Goal: Transaction & Acquisition: Obtain resource

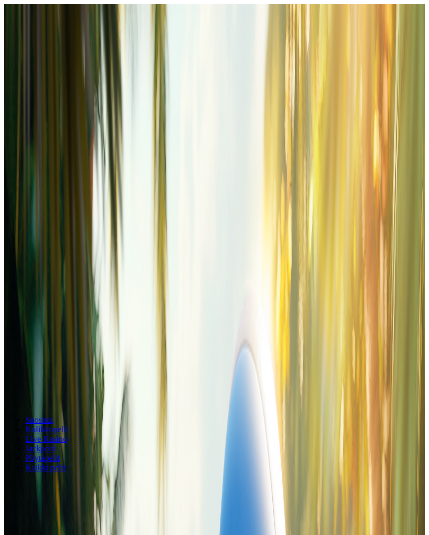
click at [324, 210] on div at bounding box center [214, 210] width 421 height 0
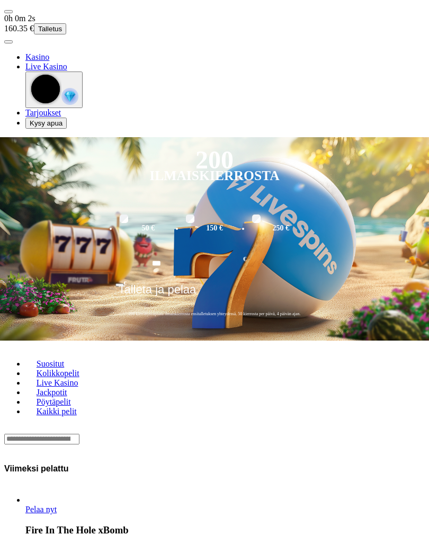
click at [8, 12] on span "menu icon" at bounding box center [8, 12] width 0 height 0
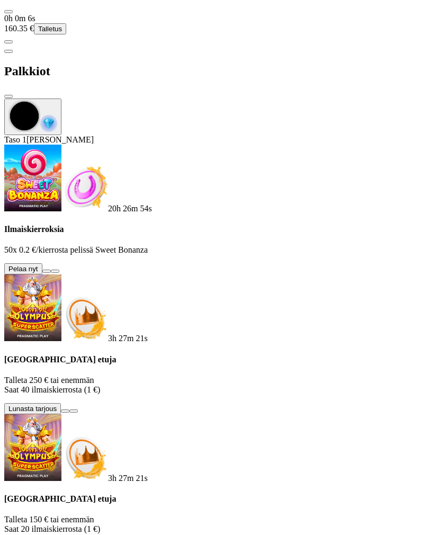
click at [51, 270] on button at bounding box center [46, 271] width 8 height 3
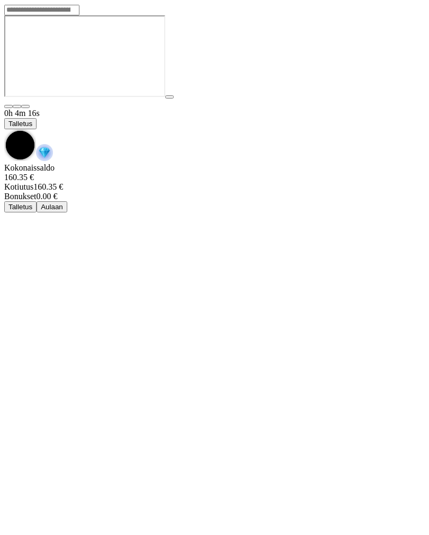
click at [378, 109] on div "0h 4m 16s Talletus" at bounding box center [214, 136] width 421 height 55
click at [4, 129] on span "chevron-down icon" at bounding box center [4, 129] width 0 height 0
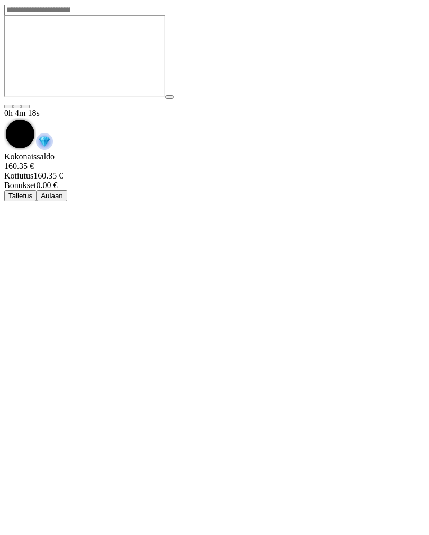
click at [4, 118] on span "chevron-down icon" at bounding box center [4, 118] width 0 height 0
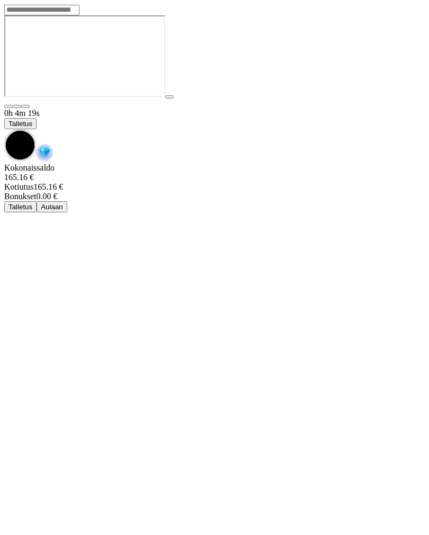
click at [4, 129] on span "chevron-down icon" at bounding box center [4, 129] width 0 height 0
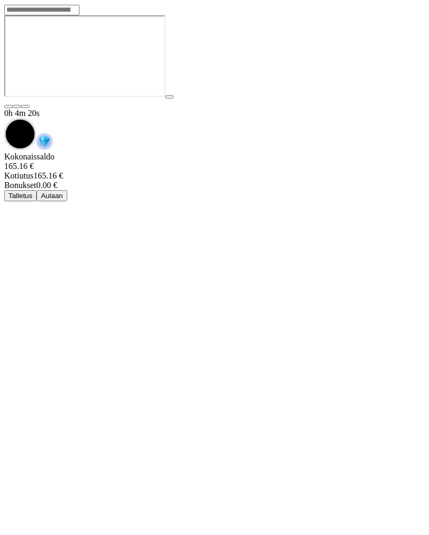
click at [4, 118] on span "chevron-down icon" at bounding box center [4, 118] width 0 height 0
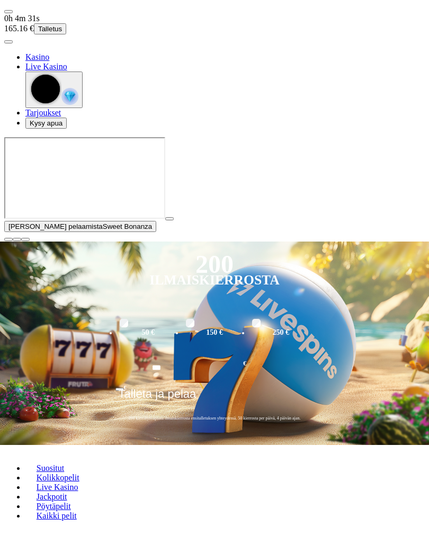
click at [168, 242] on div "Jatka pelaamista Sweet Bonanza" at bounding box center [214, 189] width 421 height 104
click at [318, 535] on div "Lobby" at bounding box center [214, 543] width 421 height 11
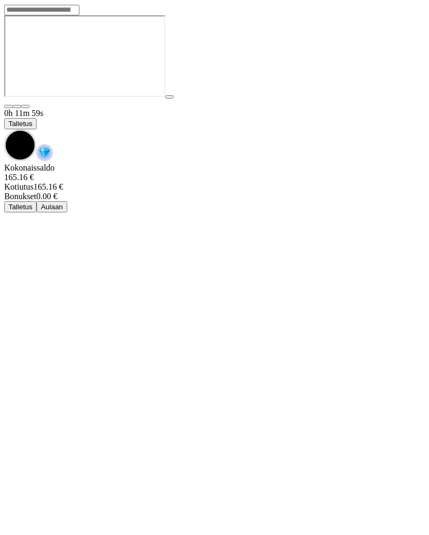
click at [53, 144] on img "Game menu" at bounding box center [44, 152] width 17 height 17
click at [4, 129] on span "chevron-down icon" at bounding box center [4, 129] width 0 height 0
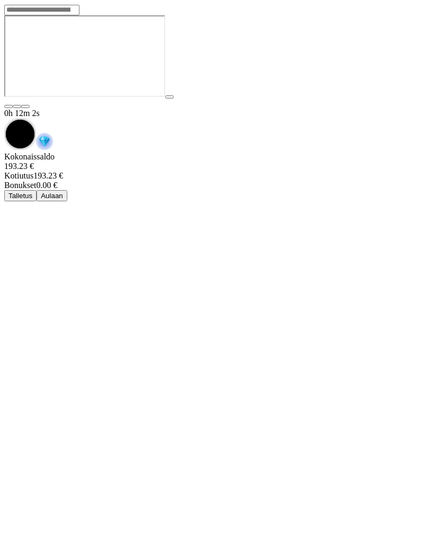
click at [4, 118] on span "chevron-down icon" at bounding box center [4, 118] width 0 height 0
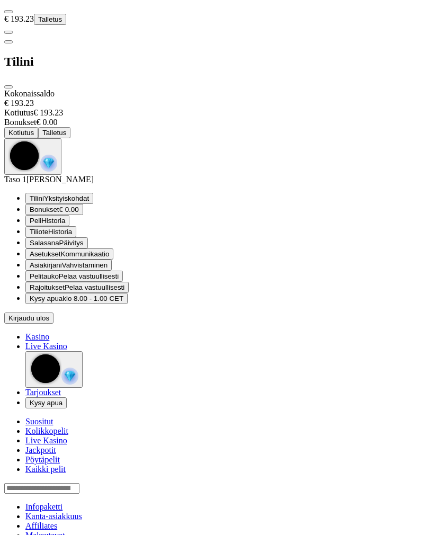
click at [63, 303] on span "Kysy apua" at bounding box center [46, 299] width 33 height 8
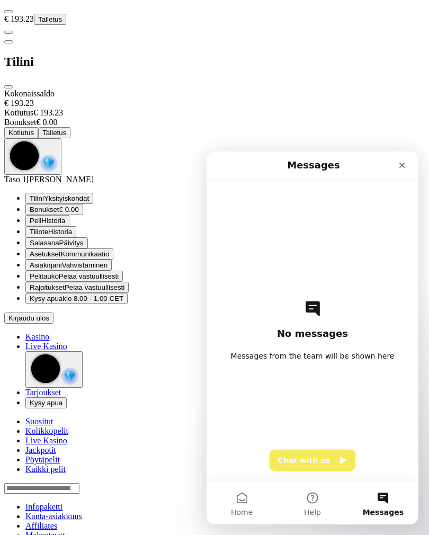
click at [340, 459] on icon "Intercom messenger" at bounding box center [343, 460] width 6 height 7
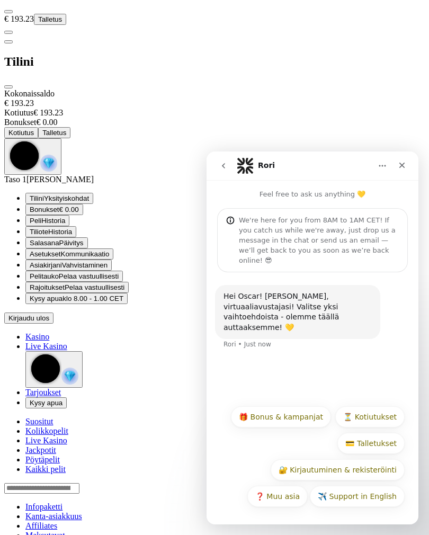
click at [388, 416] on button "⏳ Kotiutukset" at bounding box center [370, 417] width 69 height 21
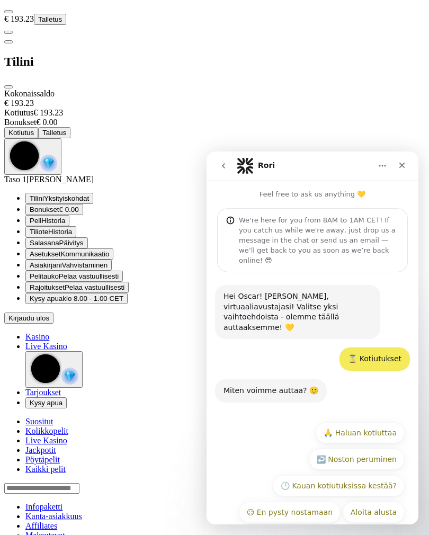
click at [8, 87] on span "close icon" at bounding box center [8, 87] width 0 height 0
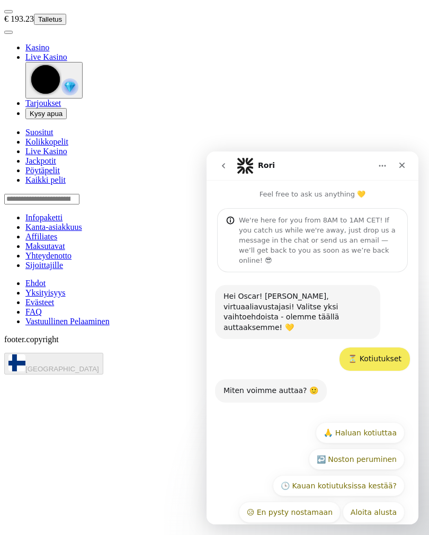
click at [386, 423] on button "🙏 Haluan kotiuttaa" at bounding box center [360, 433] width 89 height 21
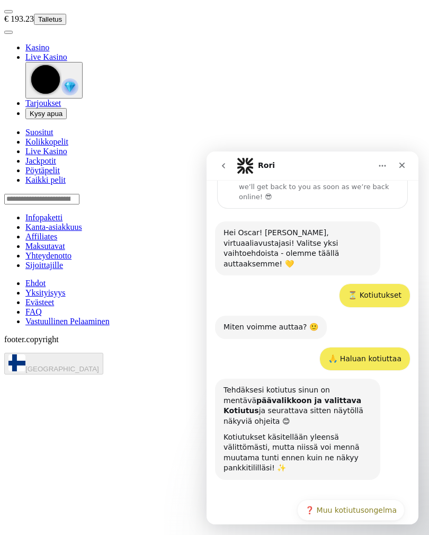
scroll to position [69, 0]
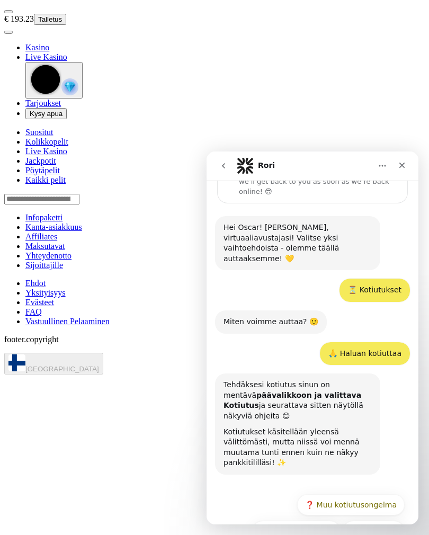
click at [390, 521] on button "Aloita alusta" at bounding box center [374, 531] width 62 height 21
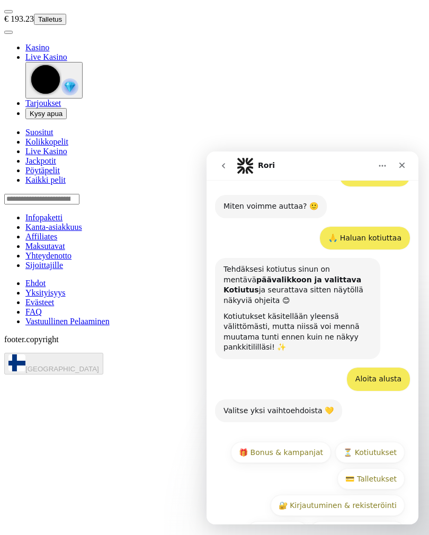
scroll to position [185, 0]
click at [315, 442] on button "🎁 Bonus & kampanjat" at bounding box center [281, 452] width 100 height 21
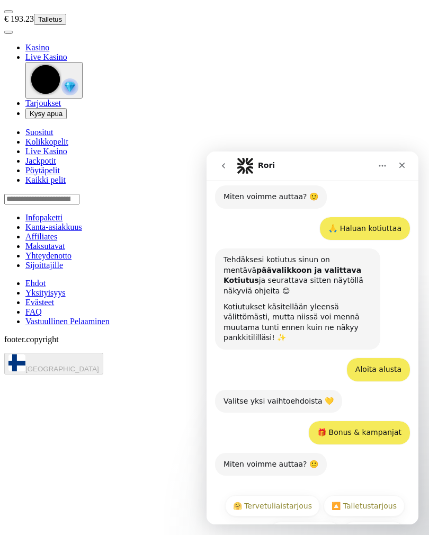
scroll to position [194, 0]
click at [323, 522] on button "❓ Muu tarjous" at bounding box center [305, 532] width 71 height 21
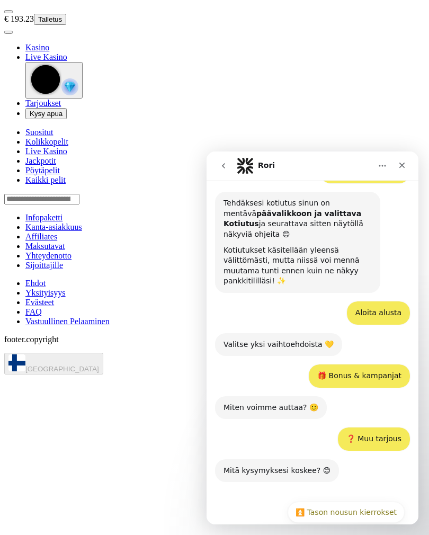
scroll to position [257, 0]
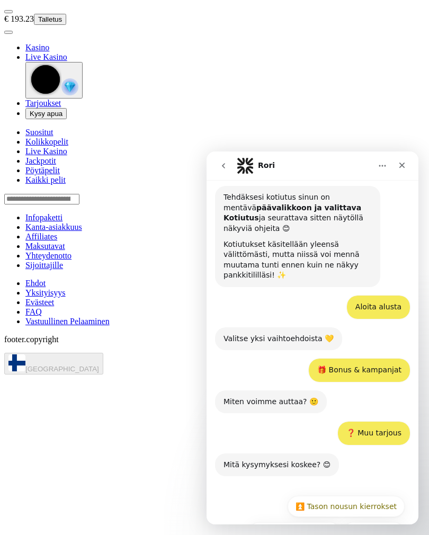
click at [390, 523] on button "Aloita alusta" at bounding box center [374, 533] width 62 height 21
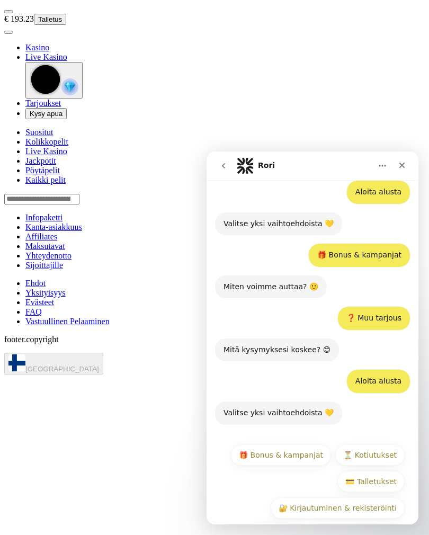
scroll to position [372, 0]
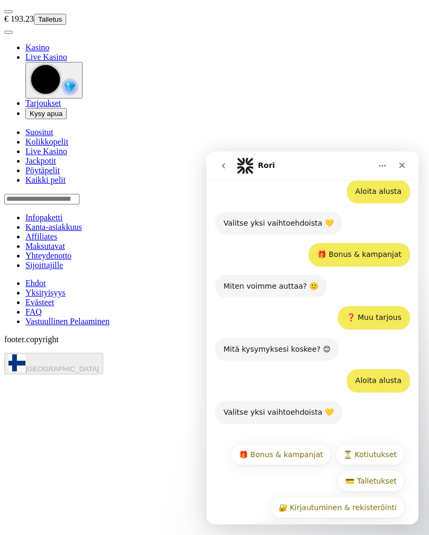
click at [290, 524] on button "❓ Muu asia" at bounding box center [278, 534] width 60 height 21
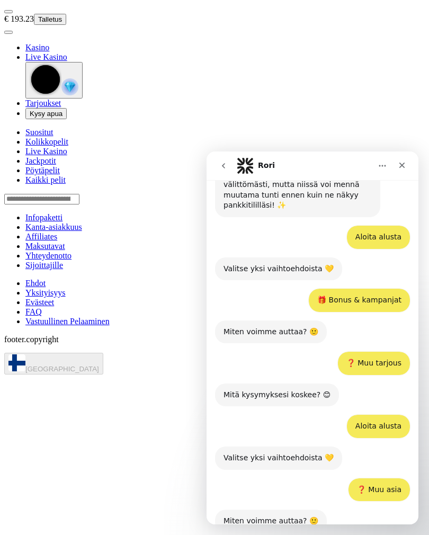
scroll to position [435, 0]
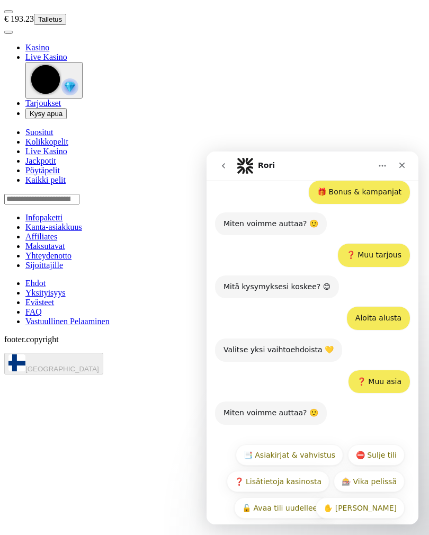
click at [366, 524] on button "Aloita alusta" at bounding box center [374, 534] width 62 height 21
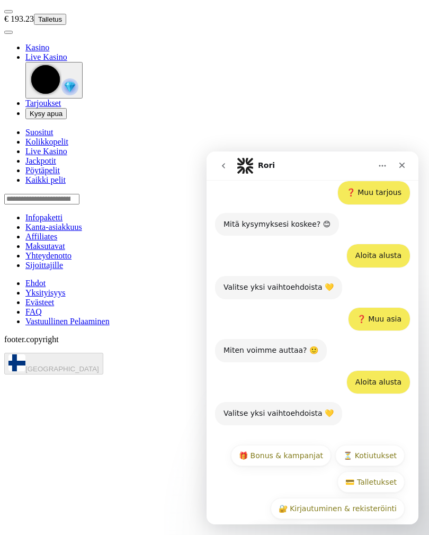
scroll to position [497, 0]
click at [383, 472] on button "💳 Talletukset" at bounding box center [371, 482] width 67 height 21
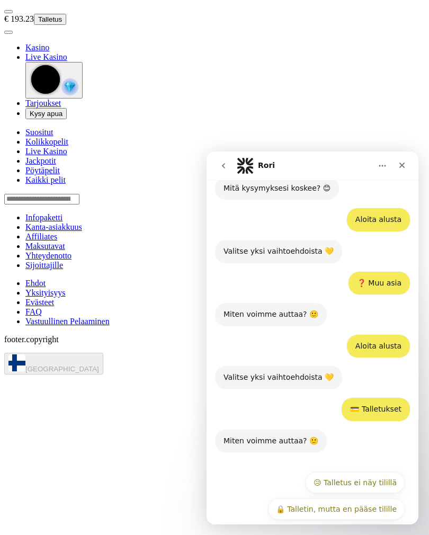
scroll to position [533, 0]
click at [387, 525] on button "Aloita alusta" at bounding box center [374, 535] width 62 height 21
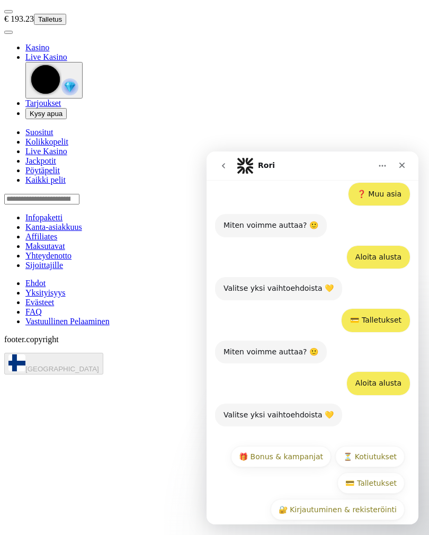
scroll to position [622, 0]
click at [286, 526] on button "❓ Muu asia" at bounding box center [278, 536] width 60 height 21
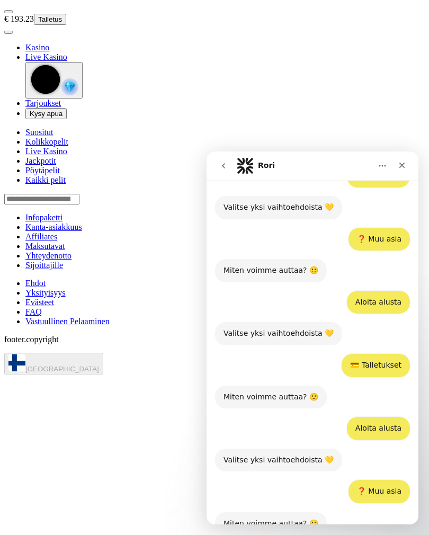
scroll to position [685, 0]
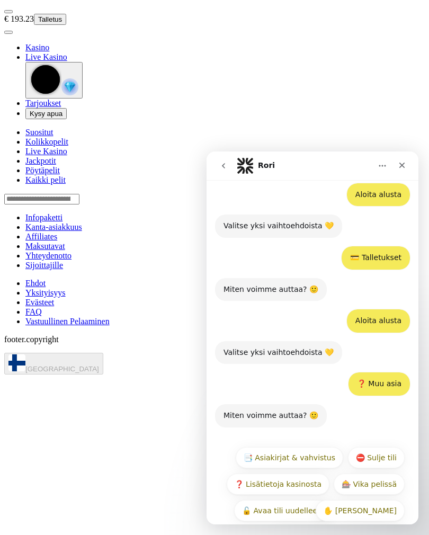
click at [322, 447] on button "📑 Asiakirjat & vahvistus" at bounding box center [290, 457] width 108 height 21
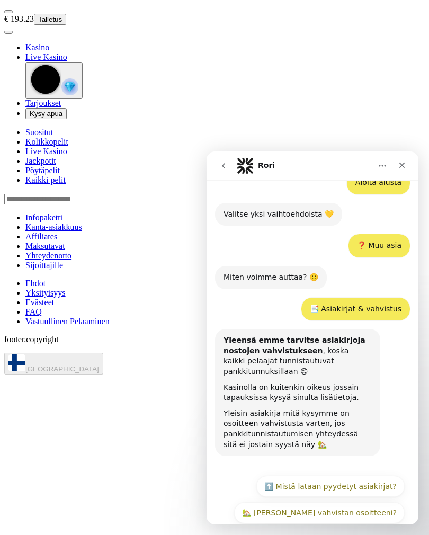
scroll to position [849, 0]
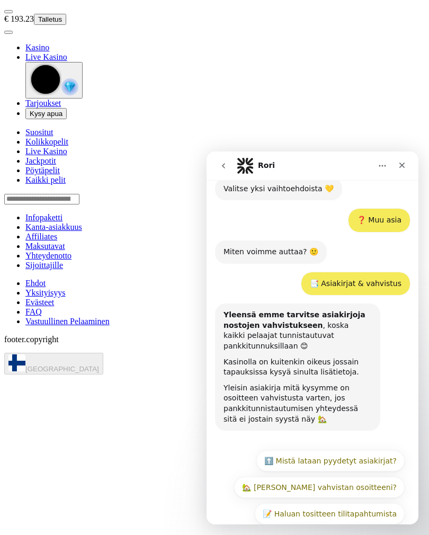
click at [391, 530] on button "Aloita alusta" at bounding box center [374, 540] width 62 height 21
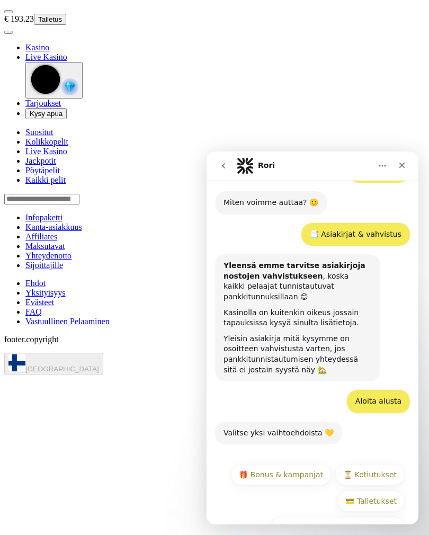
scroll to position [911, 0]
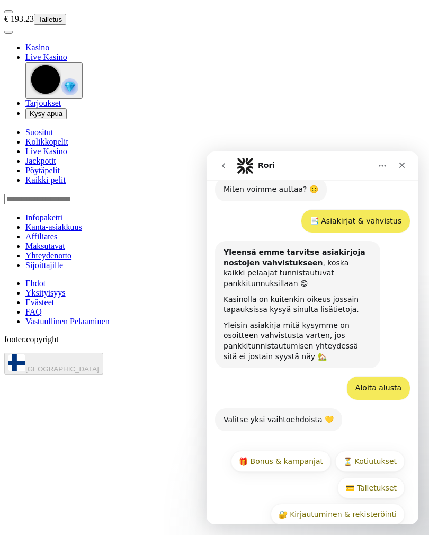
click at [379, 451] on button "⏳ Kotiutukset" at bounding box center [370, 461] width 69 height 21
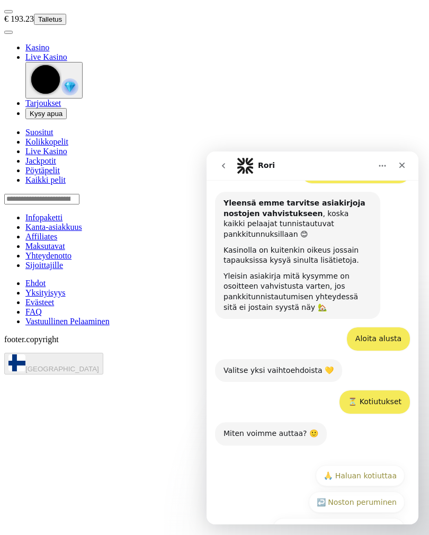
scroll to position [974, 0]
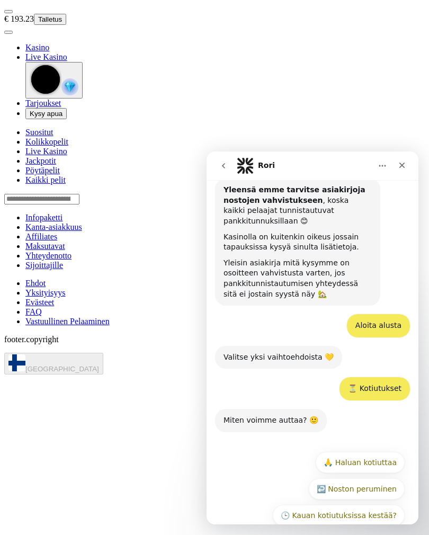
click at [393, 532] on button "Aloita alusta" at bounding box center [374, 542] width 62 height 21
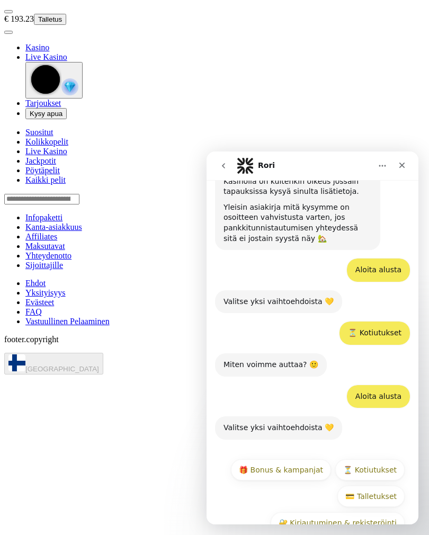
scroll to position [1037, 0]
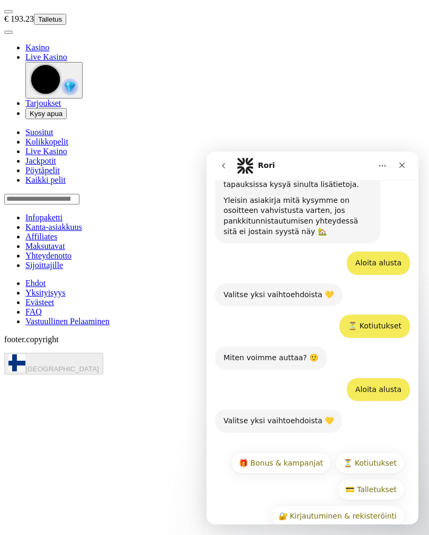
click at [384, 453] on button "⏳ Kotiutukset" at bounding box center [370, 463] width 69 height 21
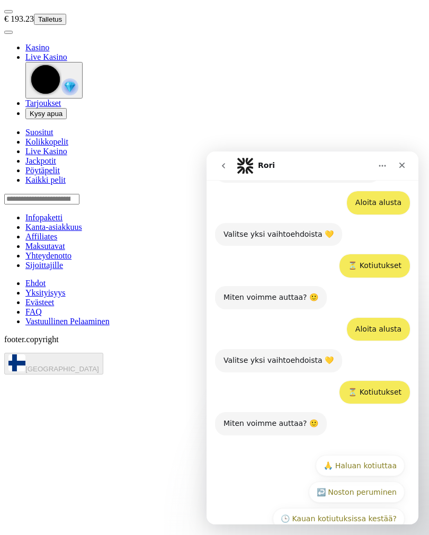
scroll to position [1099, 0]
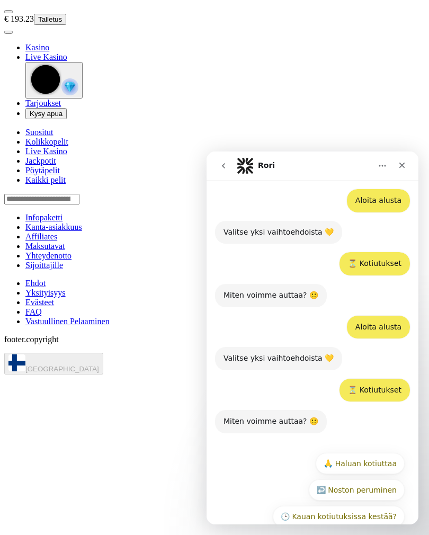
click at [313, 533] on button "😥 En pysty nostamaan" at bounding box center [290, 543] width 102 height 21
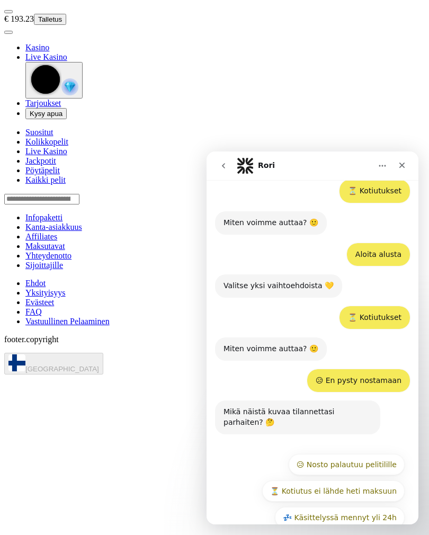
scroll to position [1171, 0]
click at [387, 534] on button "Aloita alusta" at bounding box center [374, 544] width 62 height 21
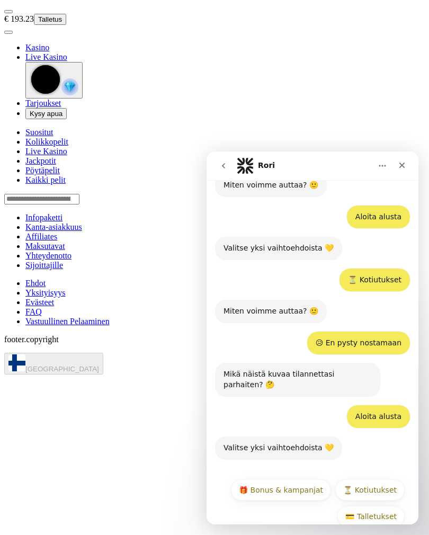
scroll to position [1234, 0]
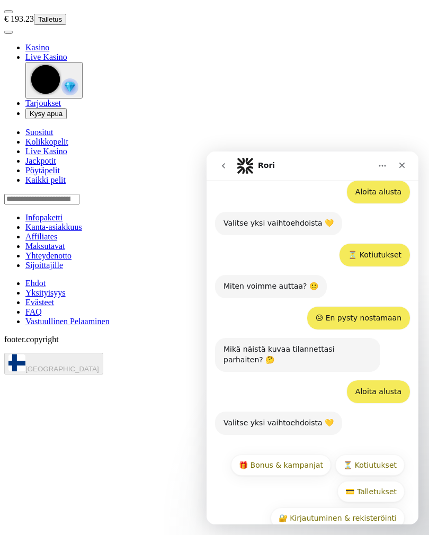
click at [384, 455] on button "⏳ Kotiutukset" at bounding box center [370, 465] width 69 height 21
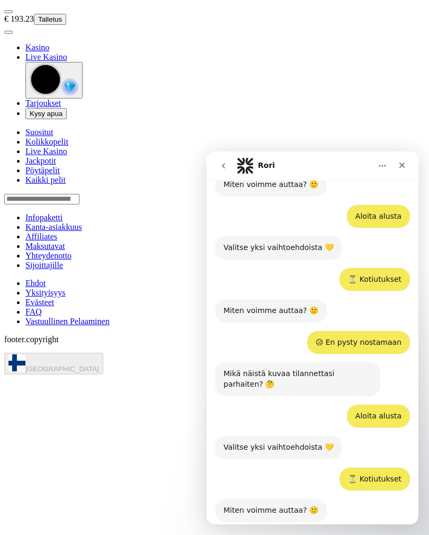
scroll to position [1297, 0]
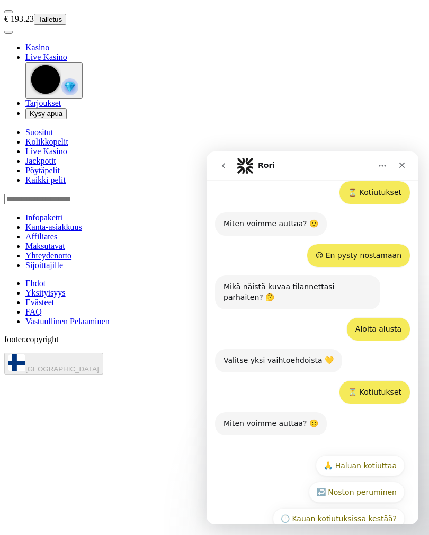
click at [17, 5] on nav "€ 193.23 Talletus" at bounding box center [218, 19] width 429 height 30
click at [400, 172] on div "Close" at bounding box center [402, 165] width 19 height 19
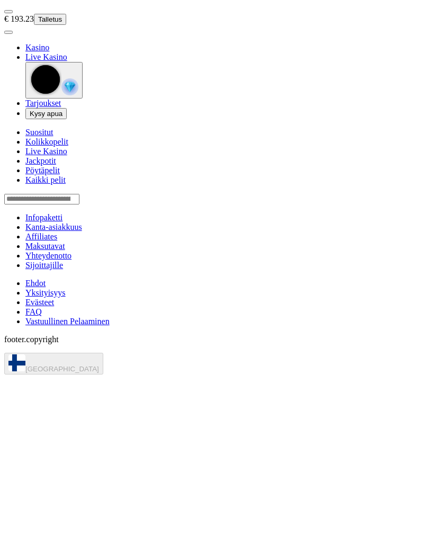
click at [8, 32] on span "user-circle icon" at bounding box center [8, 32] width 0 height 0
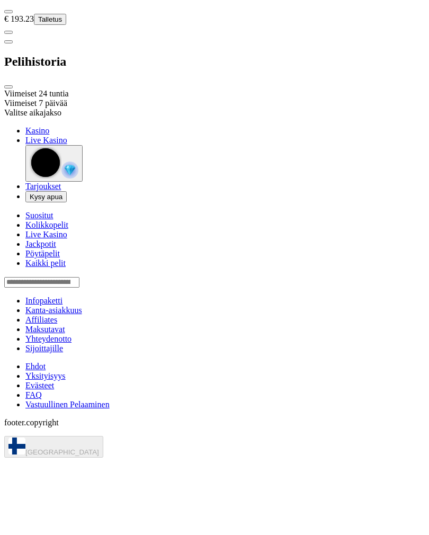
click at [38, 89] on div "Viimeiset 24 tuntia" at bounding box center [57, 94] width 106 height 10
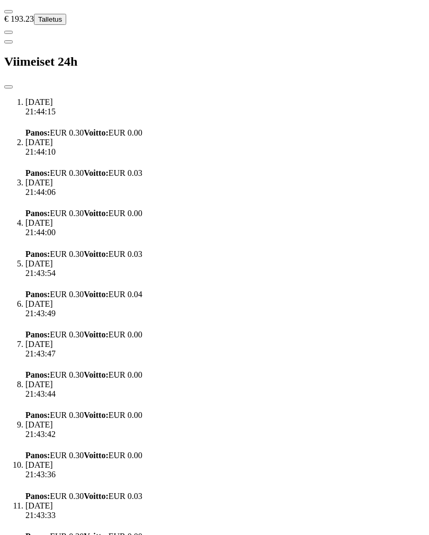
click at [8, 87] on span "close icon" at bounding box center [8, 87] width 0 height 0
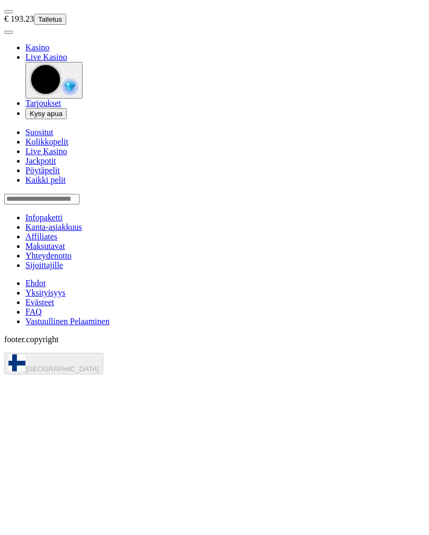
click at [30, 118] on span "headphones icon" at bounding box center [30, 114] width 0 height 8
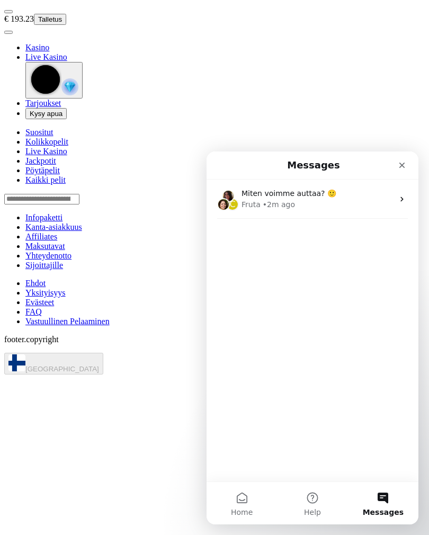
click at [393, 205] on div "Fruta • 2m ago" at bounding box center [318, 204] width 152 height 11
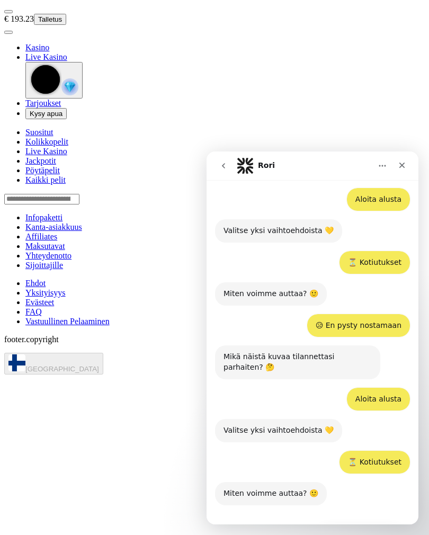
scroll to position [1297, 0]
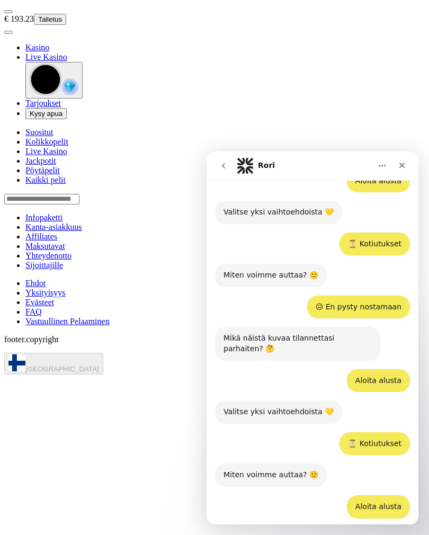
scroll to position [1246, 0]
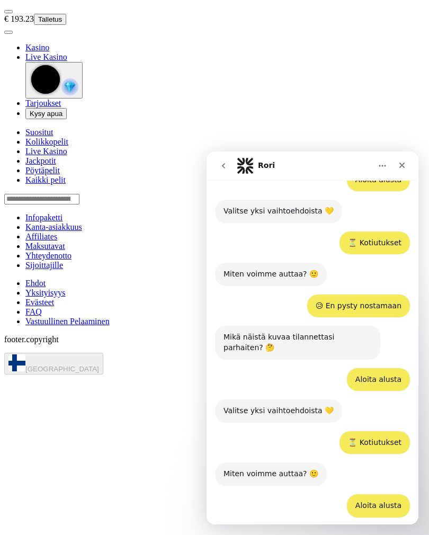
click at [382, 172] on button "Home" at bounding box center [383, 166] width 20 height 20
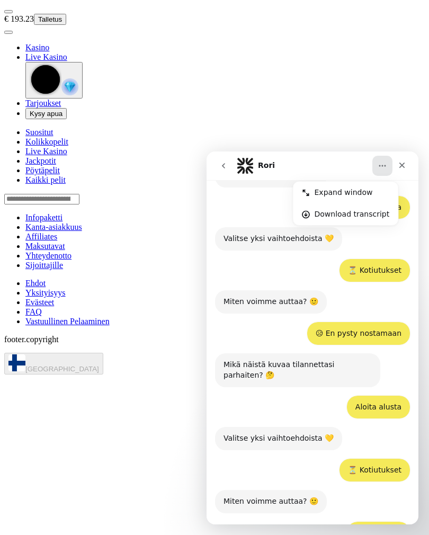
scroll to position [1359, 0]
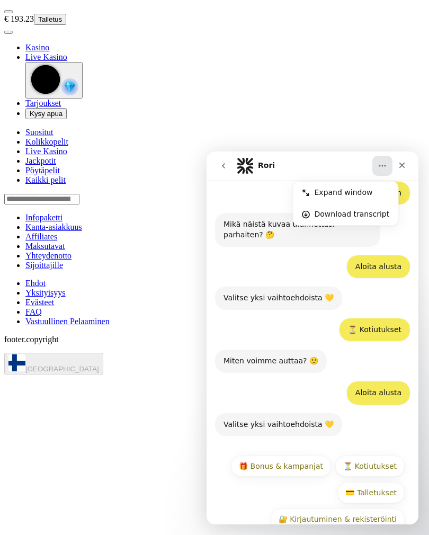
click at [229, 169] on button "go back" at bounding box center [224, 166] width 20 height 20
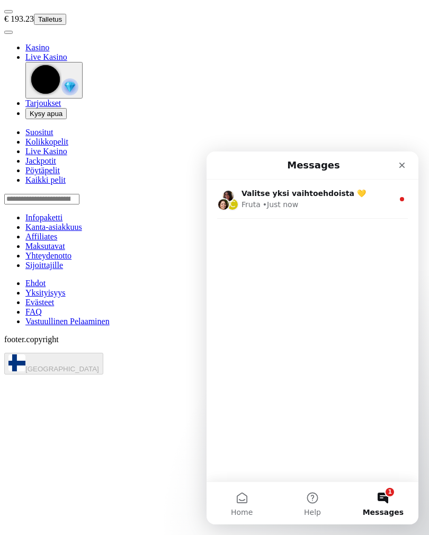
scroll to position [0, 0]
click at [314, 492] on button "Help" at bounding box center [312, 503] width 71 height 42
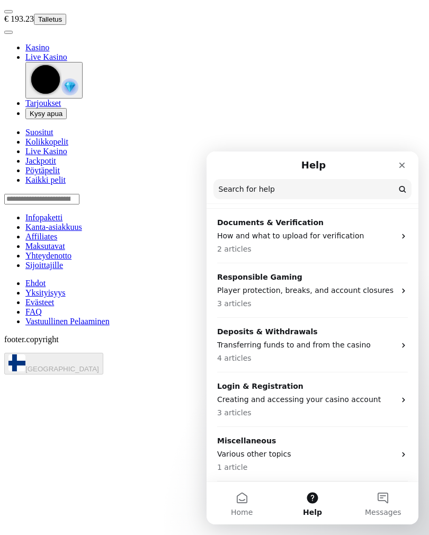
scroll to position [27, 0]
click at [377, 330] on p "Deposits & Withdrawals" at bounding box center [306, 332] width 178 height 11
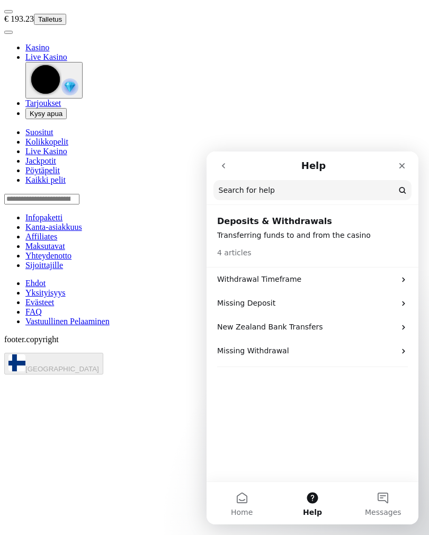
click at [278, 192] on input "Search for help" at bounding box center [313, 190] width 198 height 20
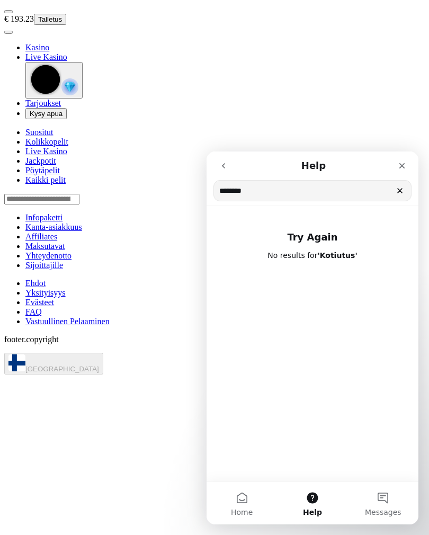
type input "********"
click at [230, 164] on button "go back" at bounding box center [224, 166] width 20 height 20
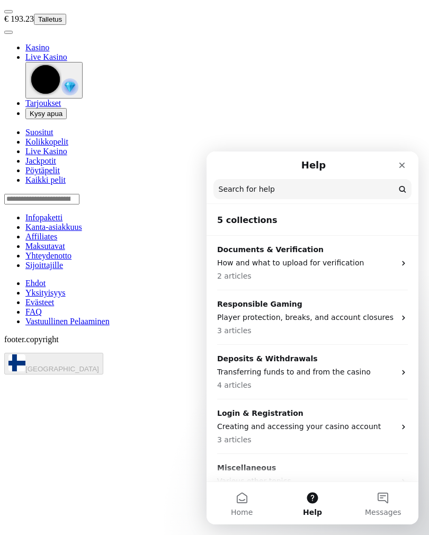
click at [355, 368] on p "Transferring funds to and from the casino" at bounding box center [306, 372] width 178 height 11
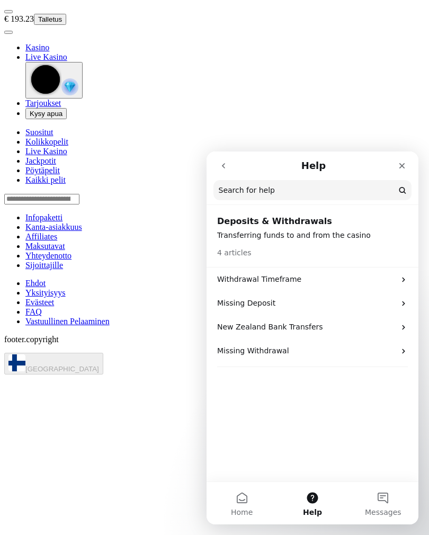
click at [403, 348] on icon "Intercom messenger" at bounding box center [404, 351] width 8 height 8
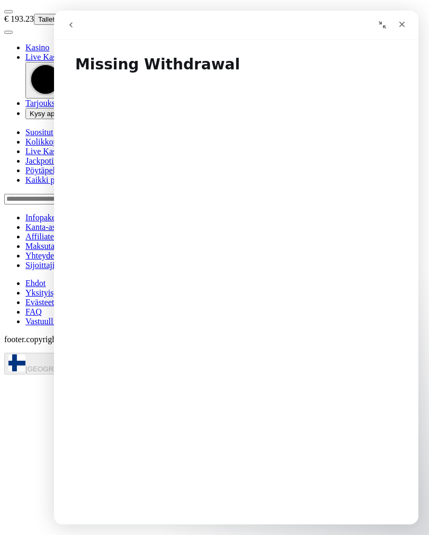
scroll to position [-1, 0]
click at [74, 30] on button "go back" at bounding box center [71, 25] width 20 height 20
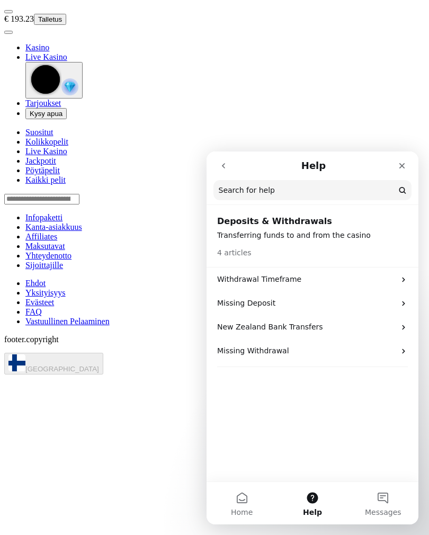
click at [229, 166] on button "go back" at bounding box center [224, 166] width 20 height 20
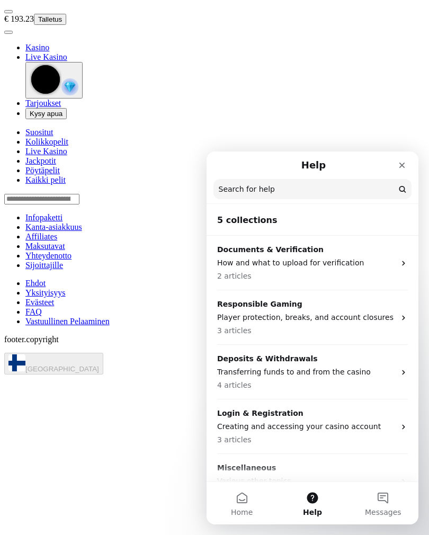
click at [400, 160] on div "Close" at bounding box center [402, 165] width 19 height 19
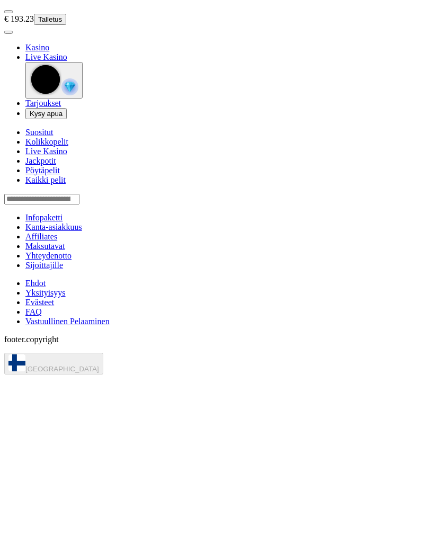
click at [30, 118] on span "headphones icon" at bounding box center [30, 114] width 0 height 8
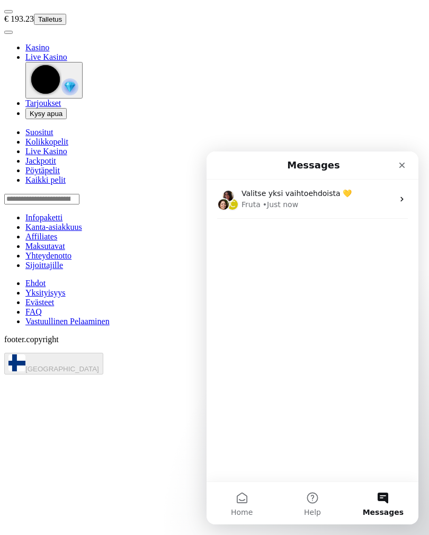
click at [349, 198] on div "Valitse yksi vaihtoehdoista 💛" at bounding box center [318, 193] width 152 height 11
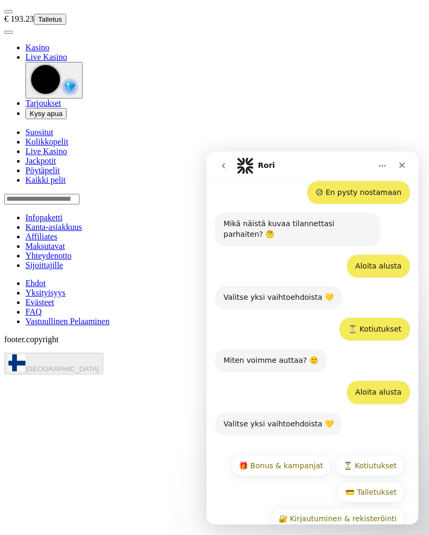
scroll to position [1359, 0]
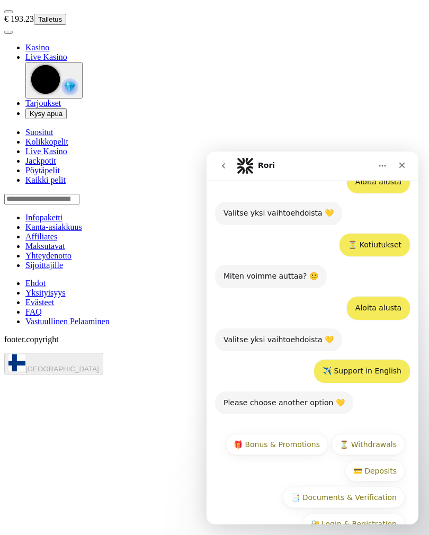
scroll to position [1448, 0]
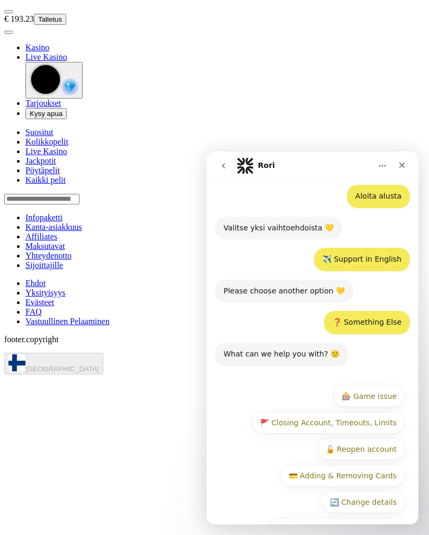
scroll to position [1564, 0]
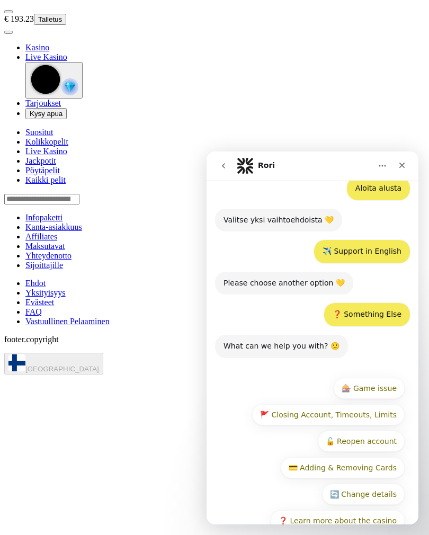
click at [389, 484] on button "🔄 Change details" at bounding box center [363, 494] width 83 height 21
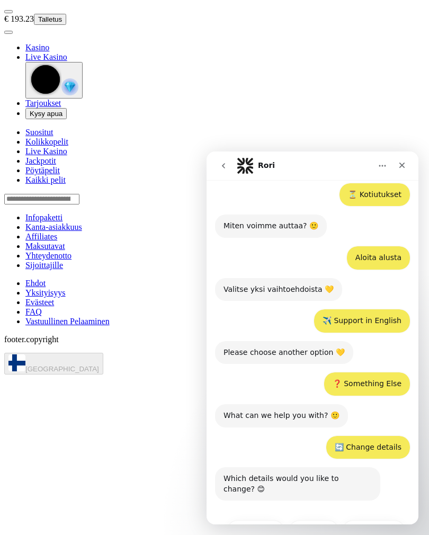
scroll to position [1504, 0]
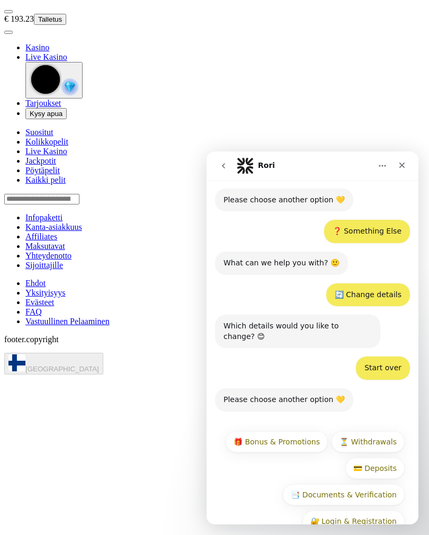
scroll to position [1646, 0]
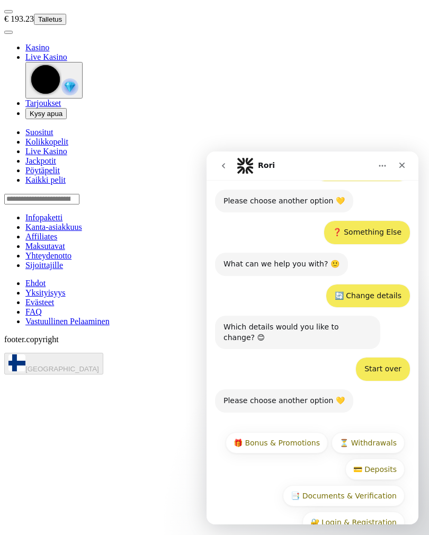
click at [306, 433] on button "🎁 Bonus & Promotions" at bounding box center [277, 443] width 102 height 21
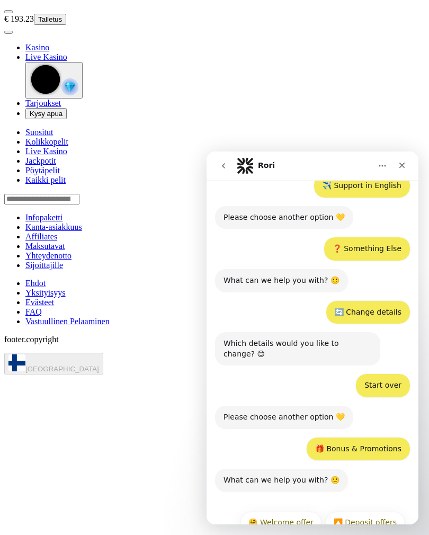
scroll to position [1629, 0]
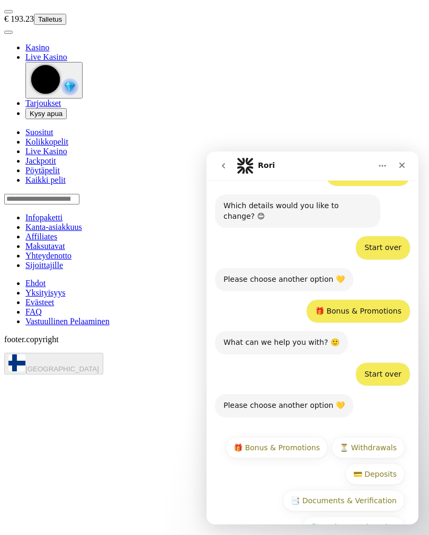
scroll to position [1771, 0]
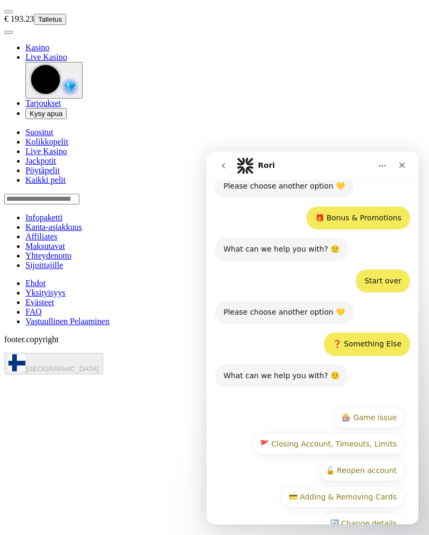
scroll to position [1887, 0]
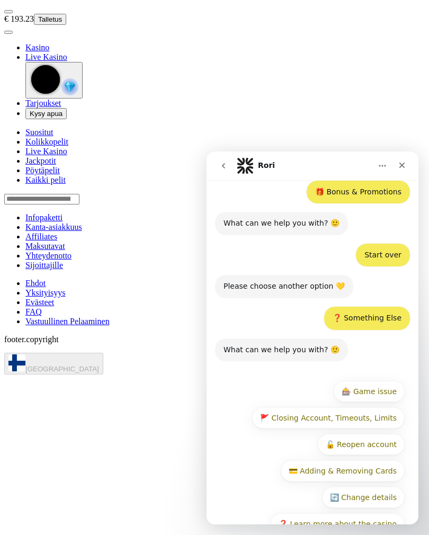
click at [379, 514] on button "❓ Learn more about the casino" at bounding box center [338, 524] width 134 height 21
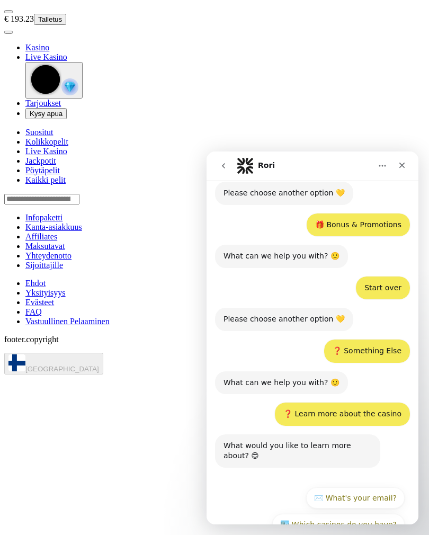
scroll to position [1880, 0]
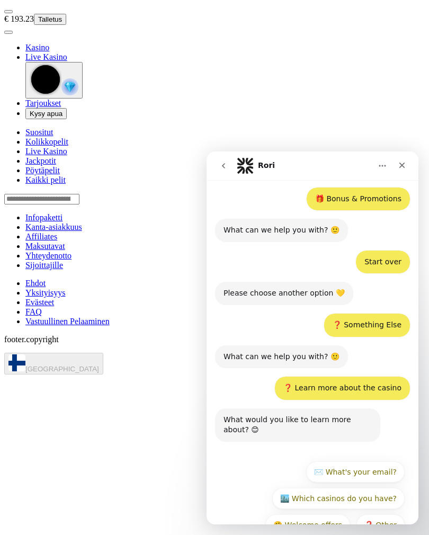
click at [388, 515] on button "❓ Other" at bounding box center [381, 525] width 48 height 21
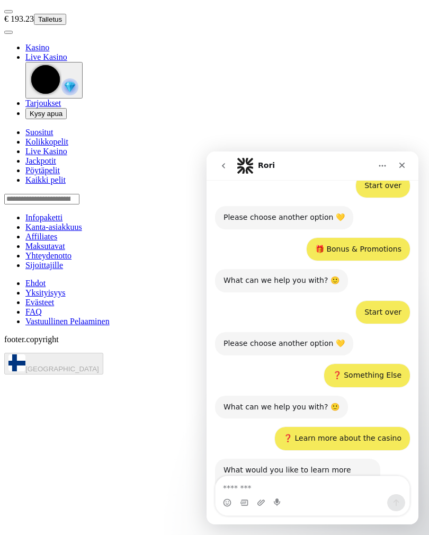
scroll to position [1885, 0]
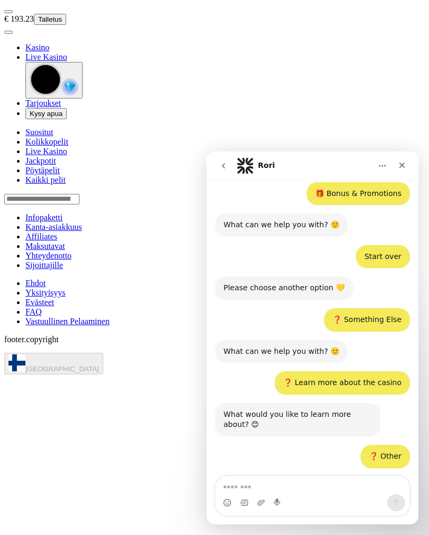
click at [352, 488] on textarea "Message…" at bounding box center [313, 486] width 194 height 18
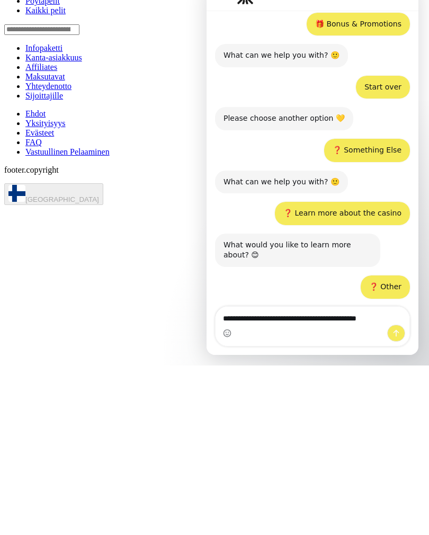
type textarea "**********"
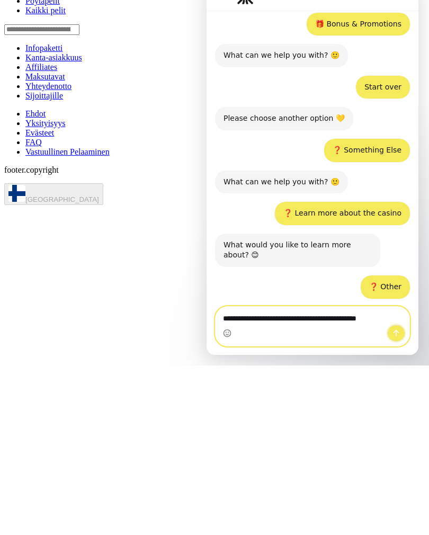
click at [394, 336] on icon "Send a message…" at bounding box center [396, 333] width 8 height 8
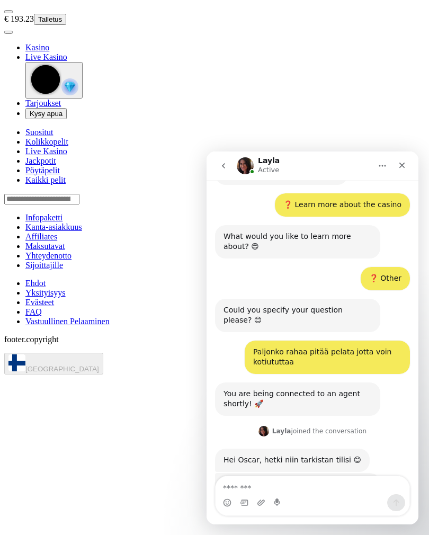
scroll to position [2068, 0]
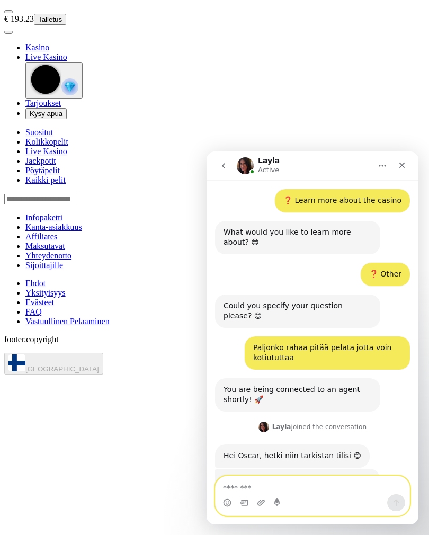
click at [324, 486] on textarea "Message…" at bounding box center [313, 486] width 194 height 18
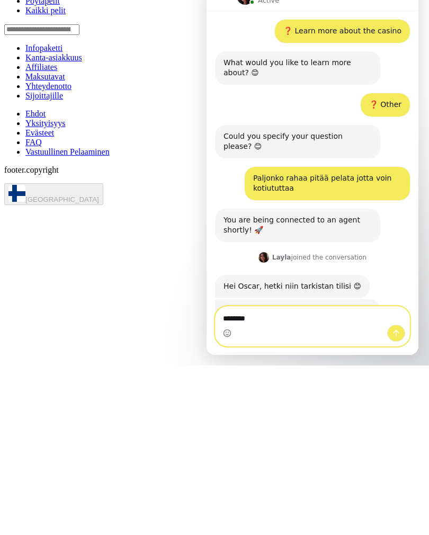
type textarea "********"
click at [401, 331] on button "Send a message…" at bounding box center [397, 333] width 18 height 17
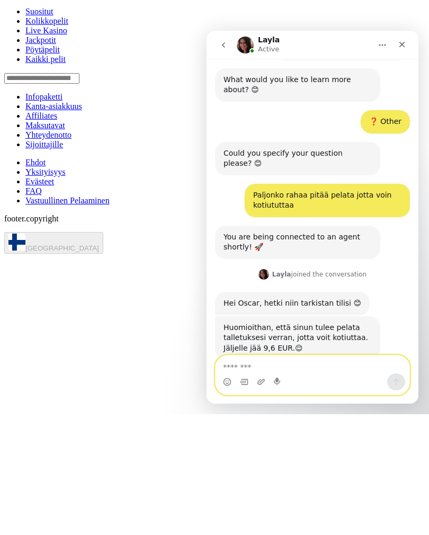
scroll to position [2099, 0]
type textarea "*"
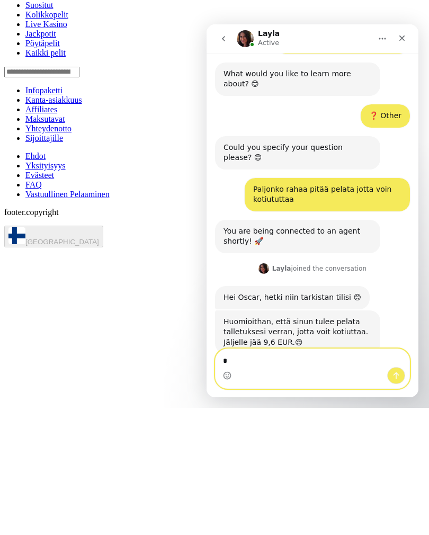
type textarea "*"
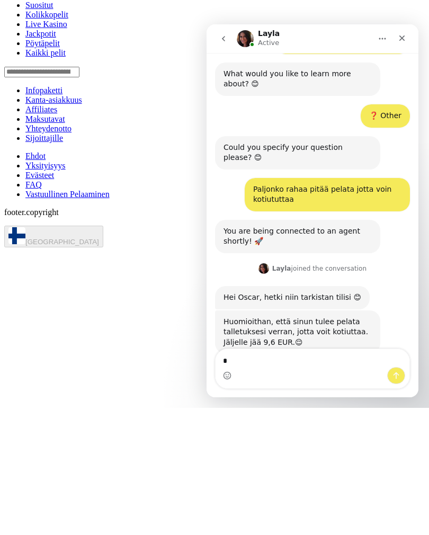
click at [424, 0] on html "€ 193.23 Talletus Kasino Live Kasino Tarjoukset Kysy apua Suositut Kolikkopelit…" at bounding box center [214, 0] width 429 height 0
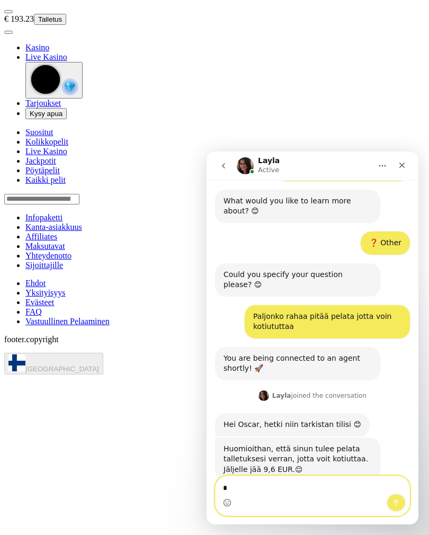
click at [396, 507] on icon "Send a message…" at bounding box center [396, 503] width 8 height 8
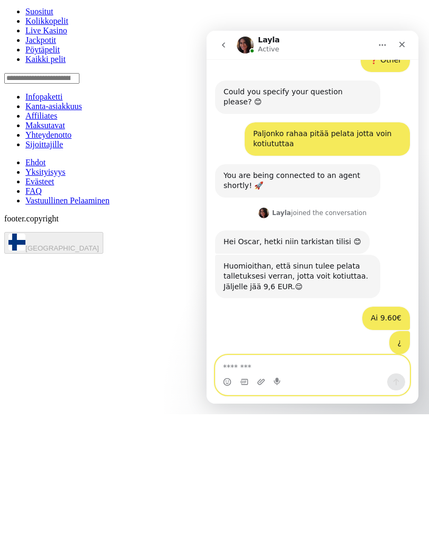
scroll to position [2164, 0]
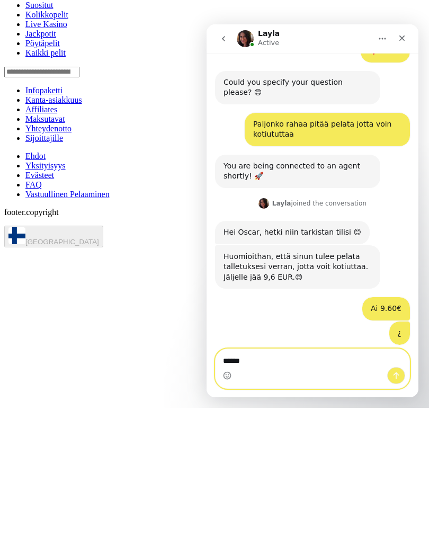
type textarea "******"
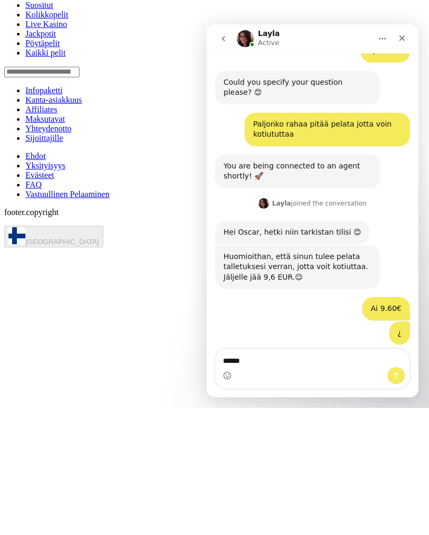
click at [410, 354] on div "Kyllä! Muistathan kierrättää sen ennen kotiutuksen pyytämistä. Layla • Just now" at bounding box center [312, 382] width 195 height 57
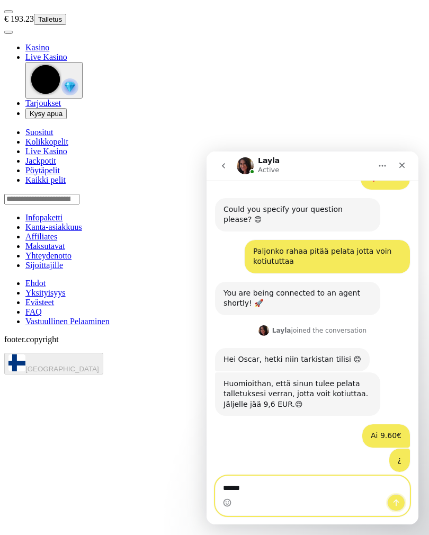
click at [398, 499] on icon "Send a message…" at bounding box center [396, 503] width 8 height 8
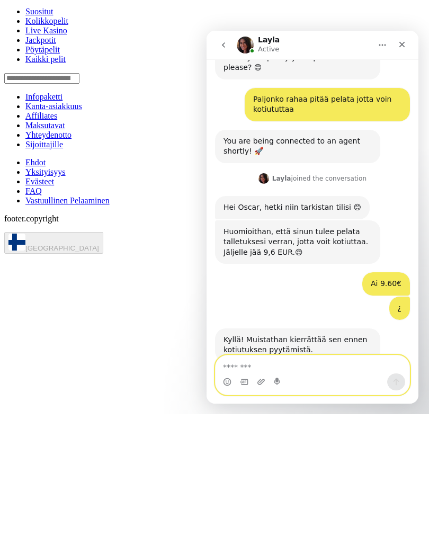
scroll to position [2190, 0]
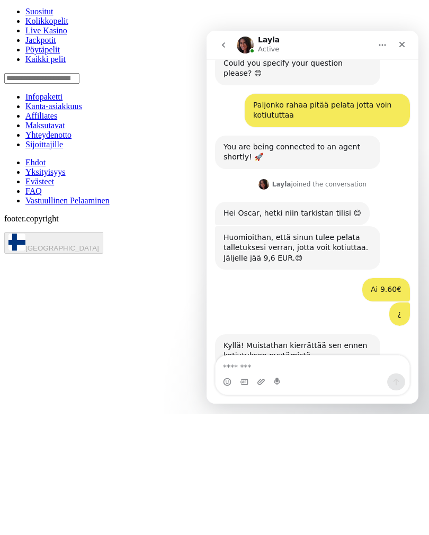
click at [400, 49] on div "Close" at bounding box center [402, 44] width 19 height 19
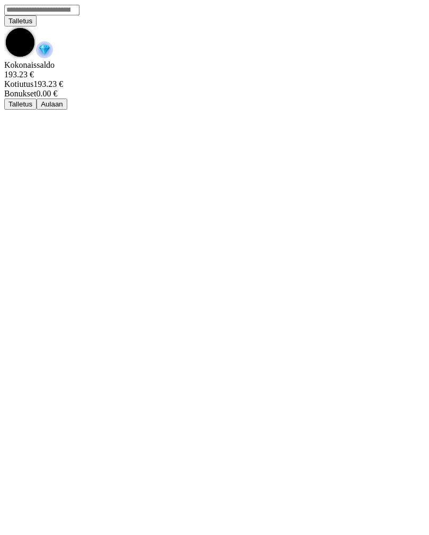
click at [313, 114] on html "Talletus Kokonaissaldo 193.23 € Kotiutus 193.23 € Bonukset 0.00 € Talletus Aula…" at bounding box center [214, 57] width 429 height 114
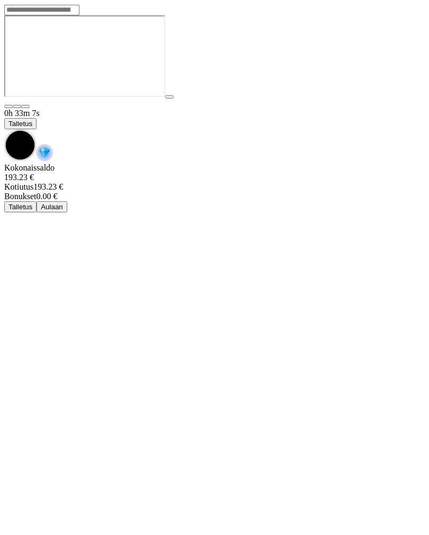
click at [24, 109] on div "0h 33m 7s" at bounding box center [214, 114] width 421 height 10
click at [4, 129] on span "chevron-down icon" at bounding box center [4, 129] width 0 height 0
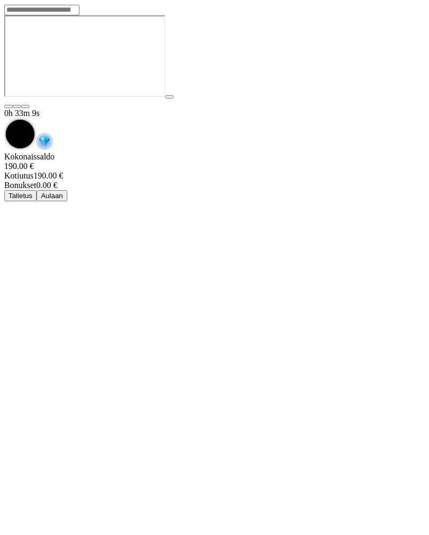
click at [4, 118] on span "chevron-down icon" at bounding box center [4, 118] width 0 height 0
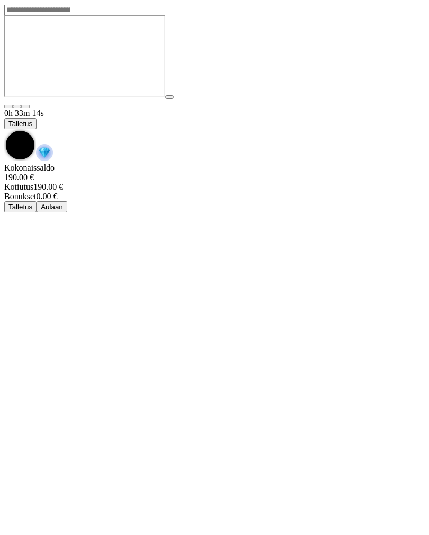
click at [32, 120] on span "Talletus" at bounding box center [20, 124] width 24 height 8
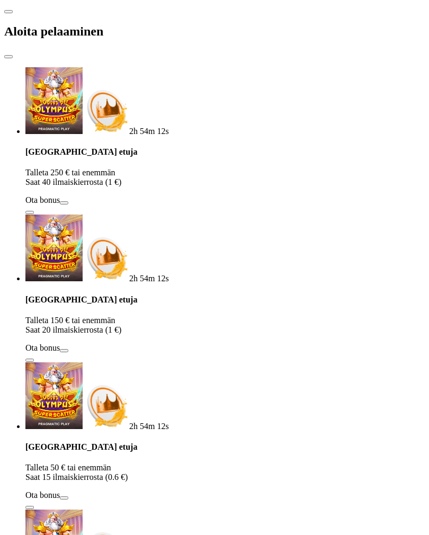
click at [8, 57] on span "close icon" at bounding box center [8, 57] width 0 height 0
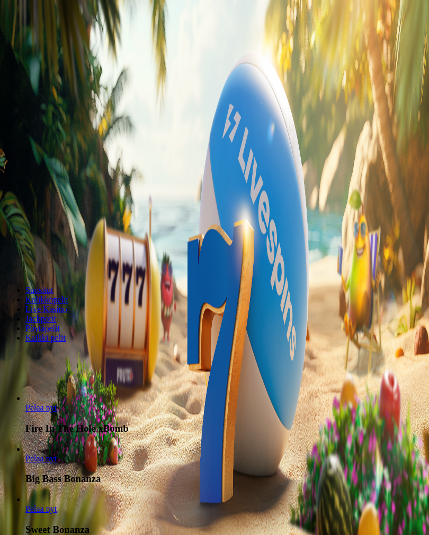
click at [8, 12] on span "menu icon" at bounding box center [8, 12] width 0 height 0
click at [8, 42] on span "user-circle icon" at bounding box center [8, 42] width 0 height 0
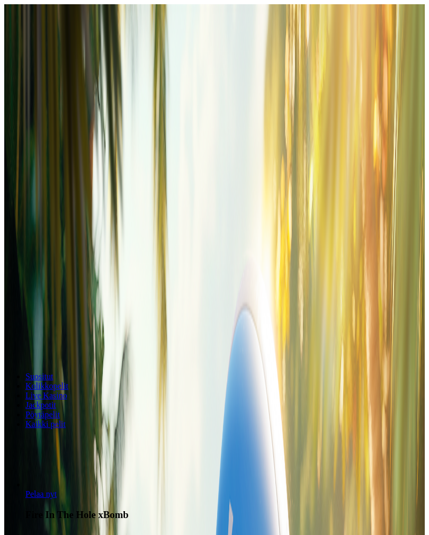
click at [34, 99] on input "number" at bounding box center [41, 104] width 75 height 11
type input "***"
click at [38, 119] on button "Kotiutus" at bounding box center [21, 124] width 34 height 11
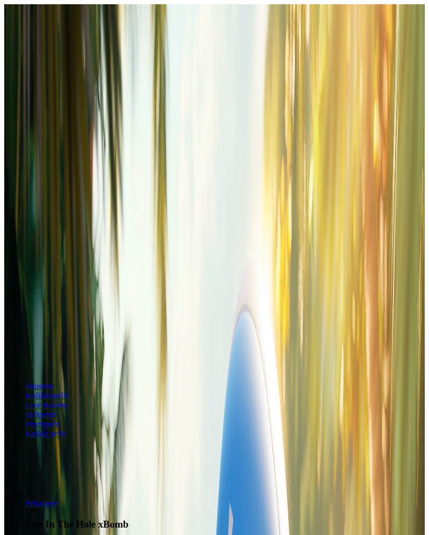
click at [372, 140] on div at bounding box center [214, 140] width 421 height 0
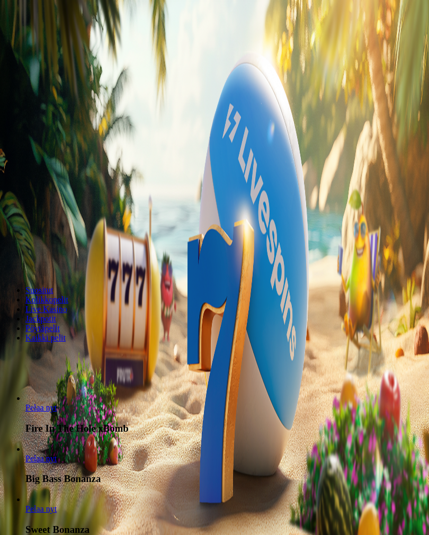
click at [8, 12] on span "menu icon" at bounding box center [8, 12] width 0 height 0
click at [8, 42] on span "user-circle icon" at bounding box center [8, 42] width 0 height 0
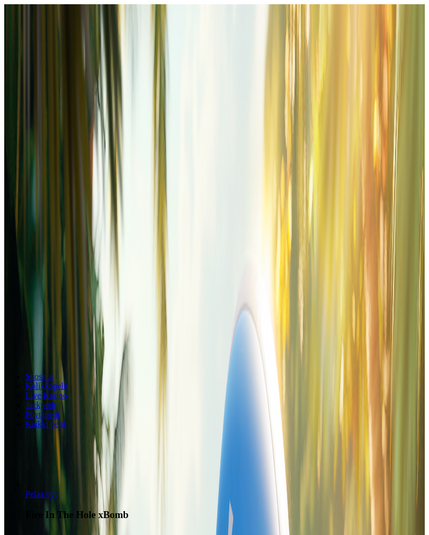
click at [32, 99] on input "number" at bounding box center [41, 104] width 75 height 11
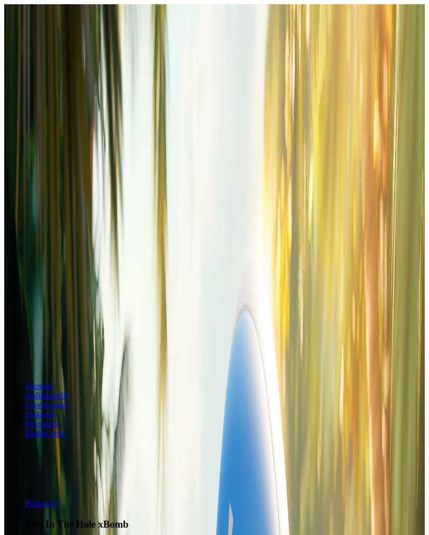
click at [82, 126] on div "*** € Maksimi 0 [PERSON_NAME]" at bounding box center [214, 119] width 421 height 41
click at [80, 99] on input "***" at bounding box center [41, 104] width 75 height 11
type input "*"
click at [345, 140] on div at bounding box center [214, 140] width 421 height 0
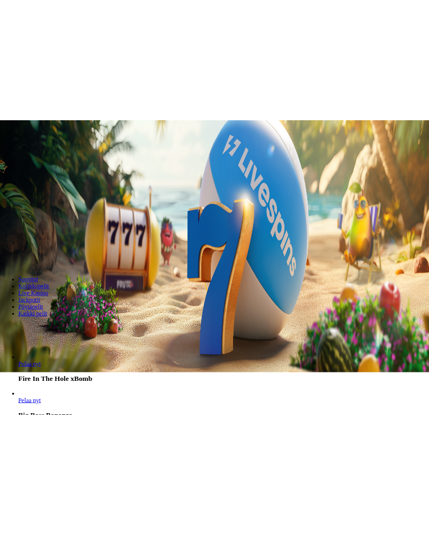
scroll to position [4, 0]
